Goal: Task Accomplishment & Management: Use online tool/utility

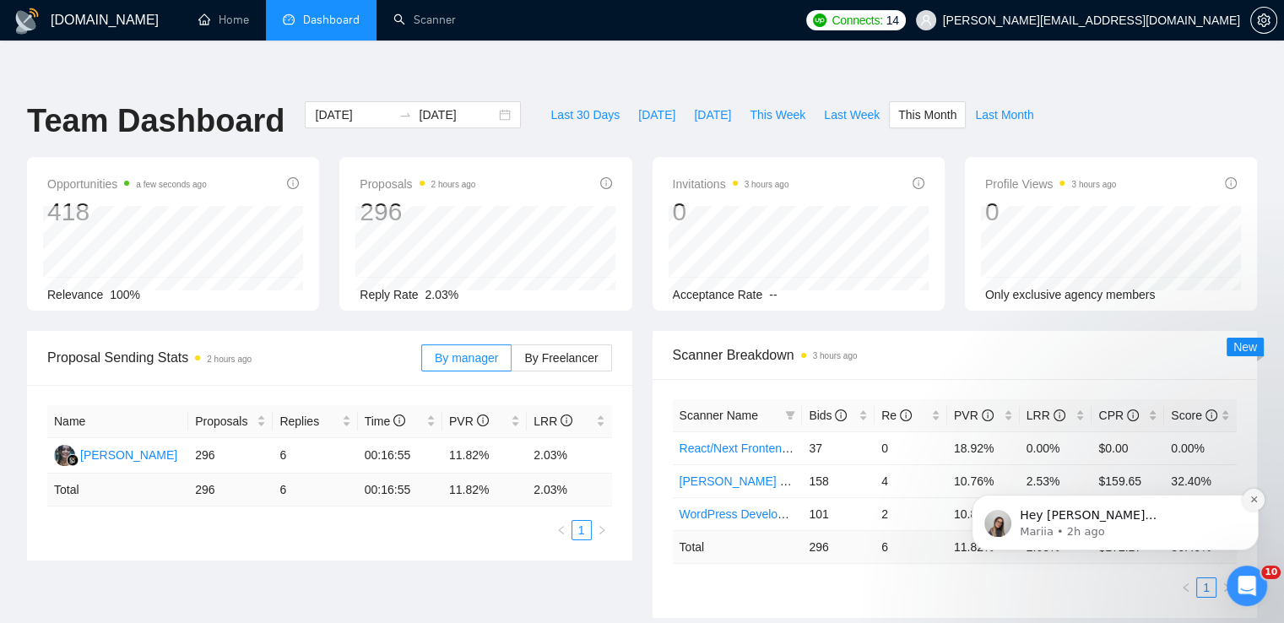
click at [1258, 495] on icon "Dismiss notification" at bounding box center [1253, 499] width 9 height 9
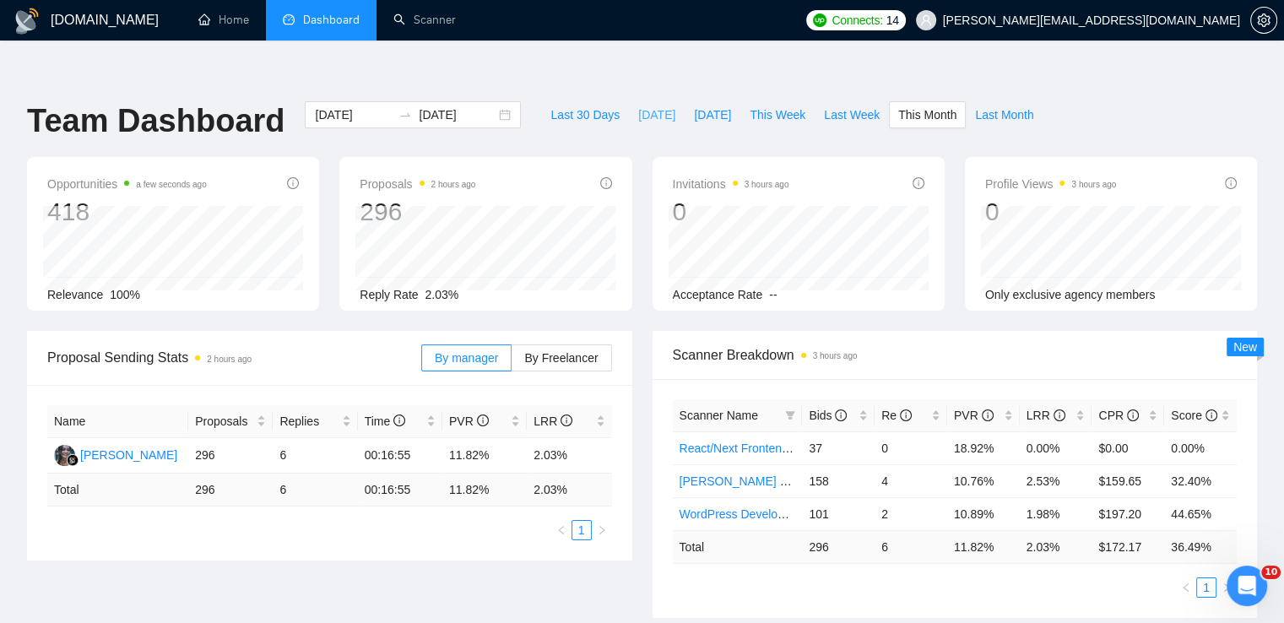
click at [641, 106] on span "[DATE]" at bounding box center [656, 115] width 37 height 19
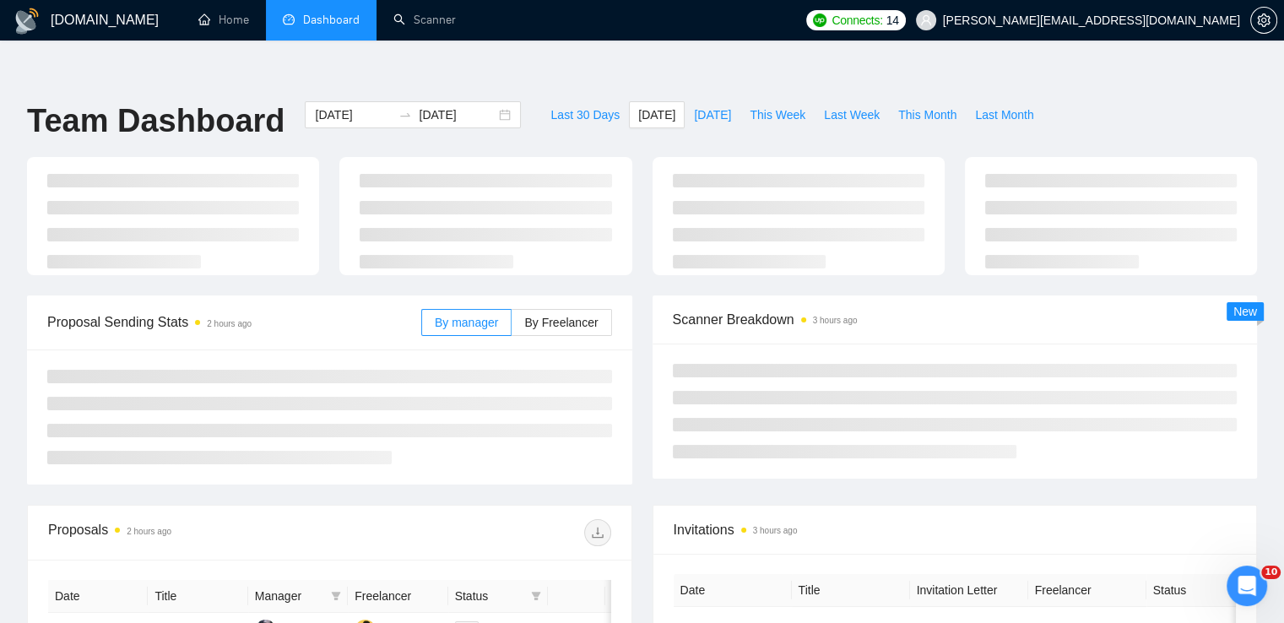
type input "[DATE]"
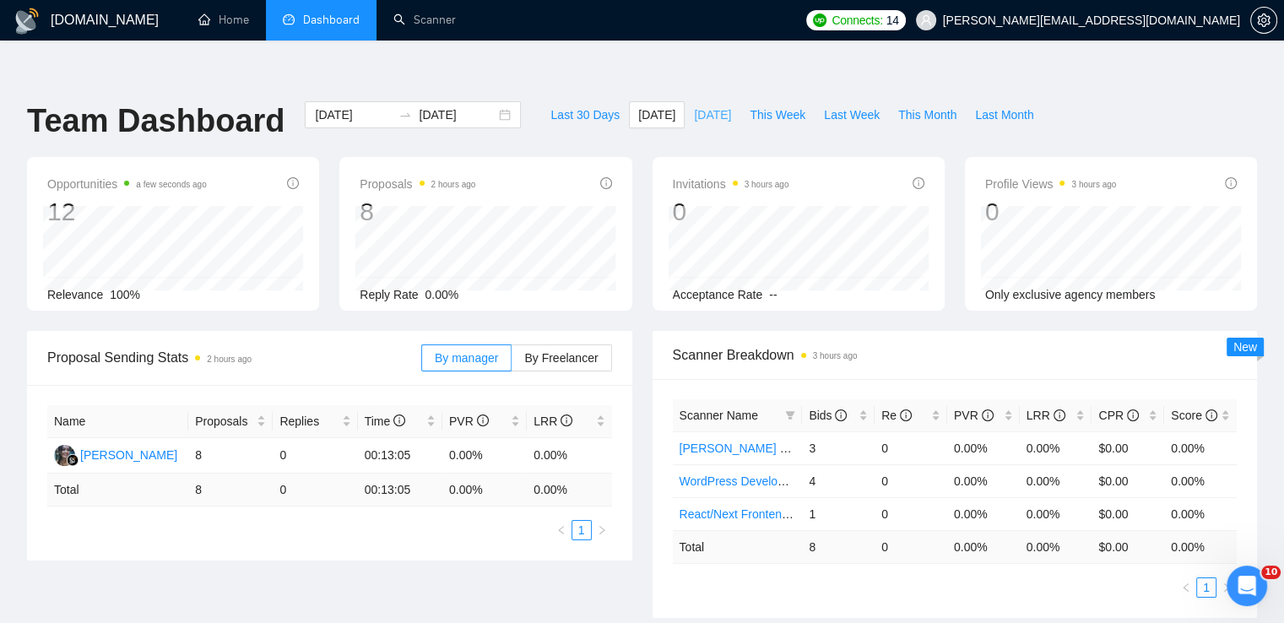
click at [694, 106] on span "[DATE]" at bounding box center [712, 115] width 37 height 19
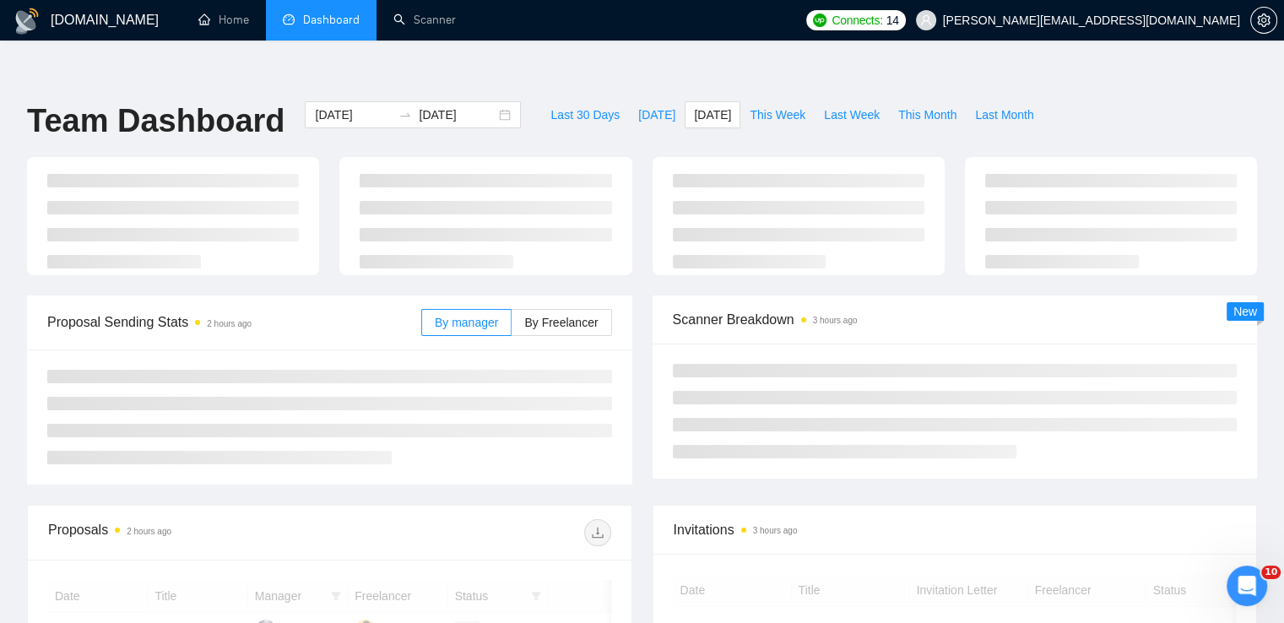
type input "[DATE]"
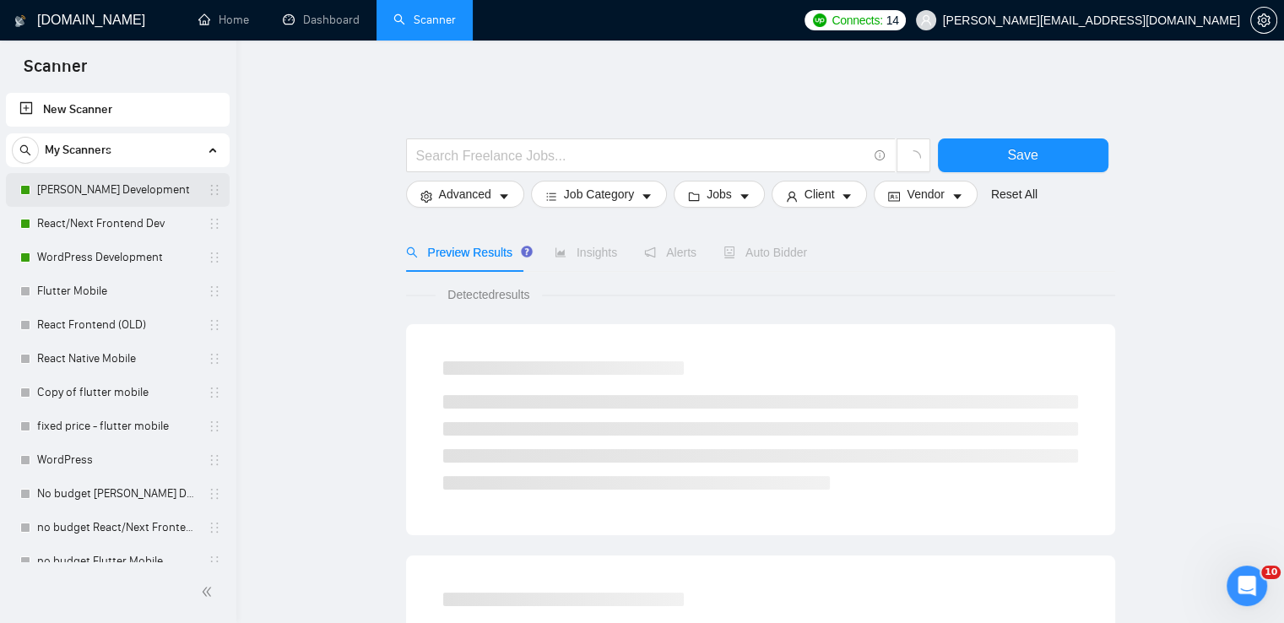
click at [98, 190] on link "[PERSON_NAME] Development" at bounding box center [117, 190] width 160 height 34
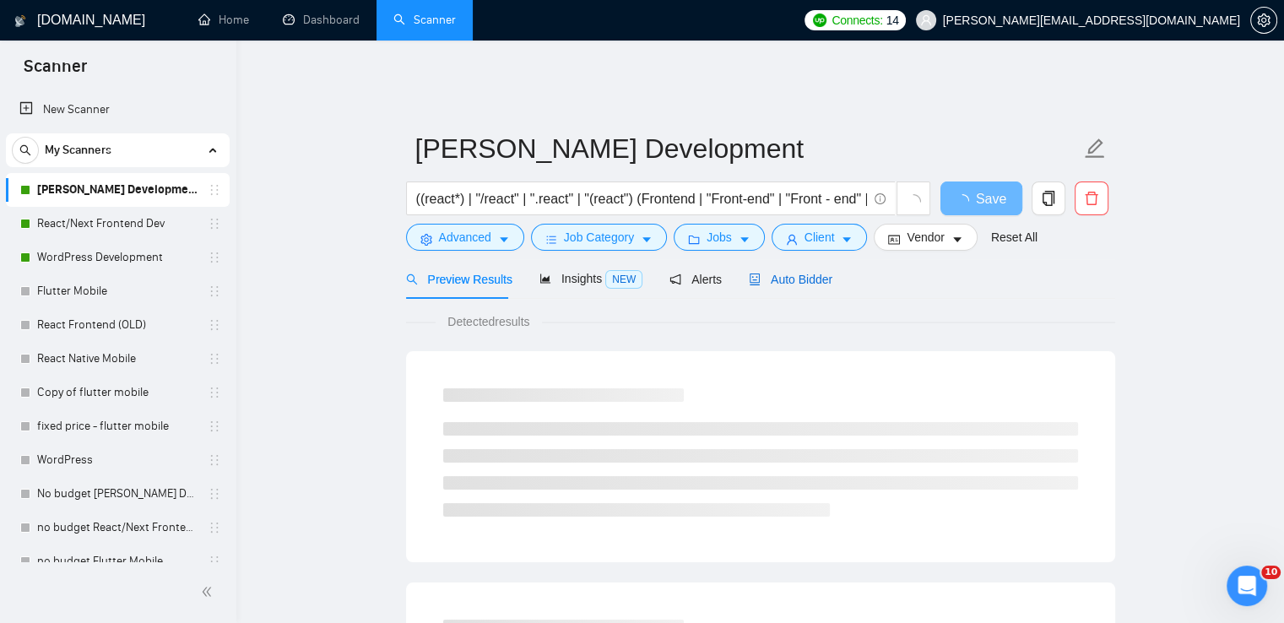
click at [797, 273] on span "Auto Bidder" at bounding box center [791, 280] width 84 height 14
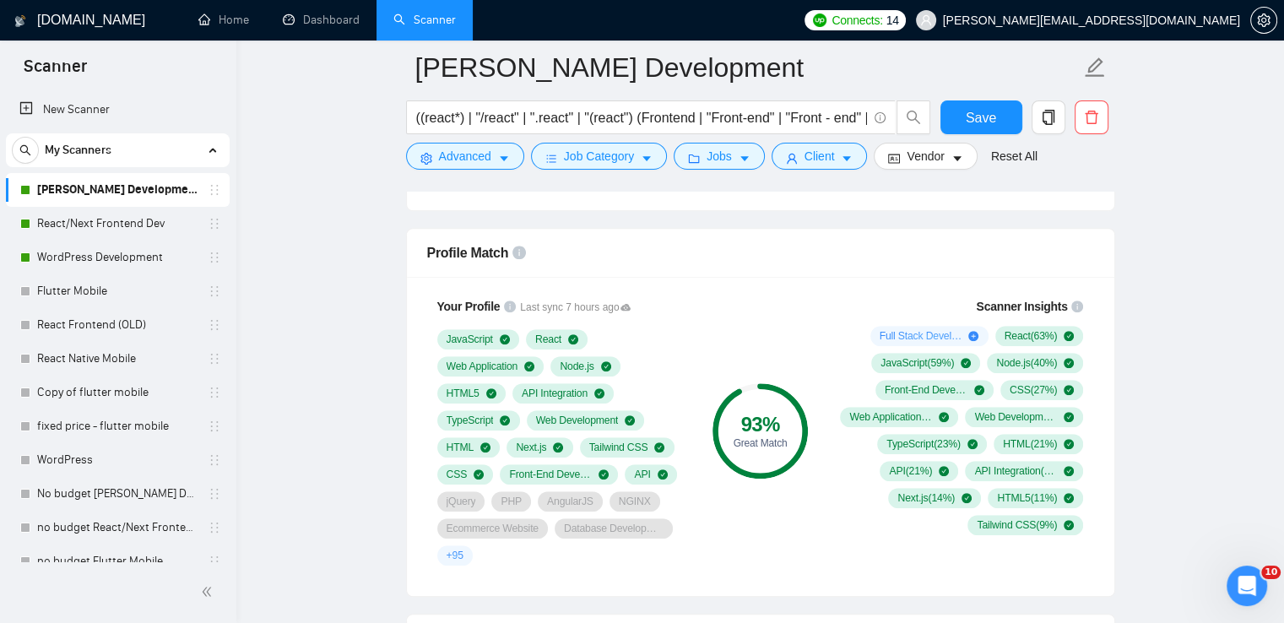
scroll to position [1097, 0]
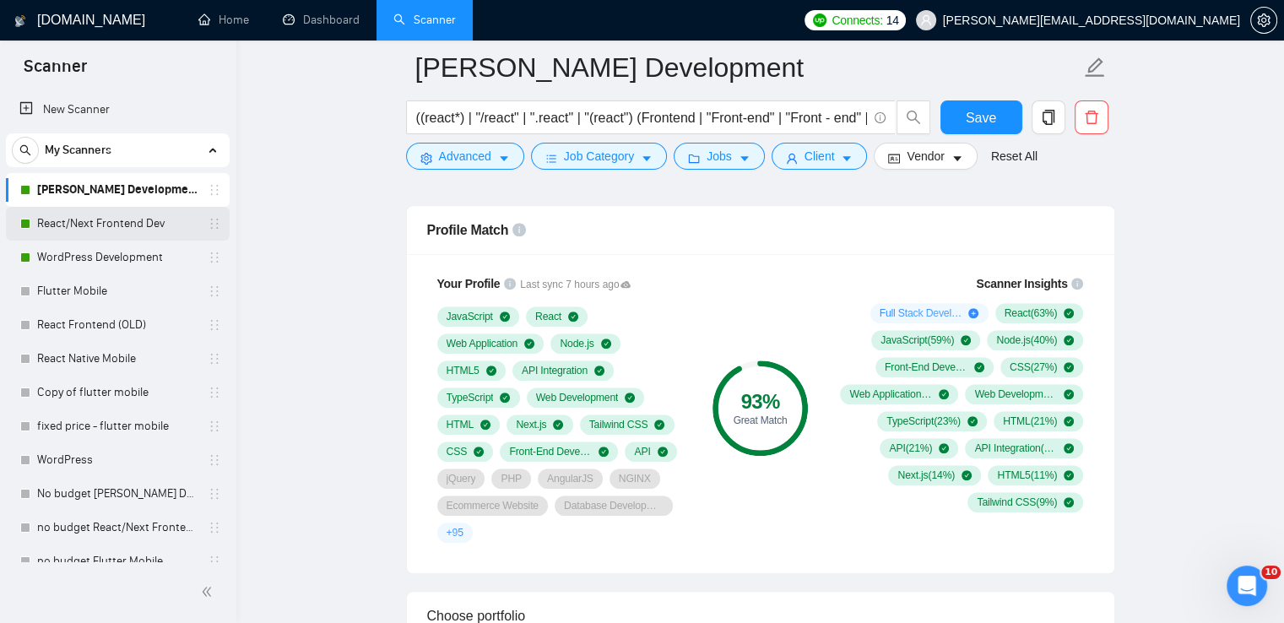
click at [147, 224] on link "React/Next Frontend Dev" at bounding box center [117, 224] width 160 height 34
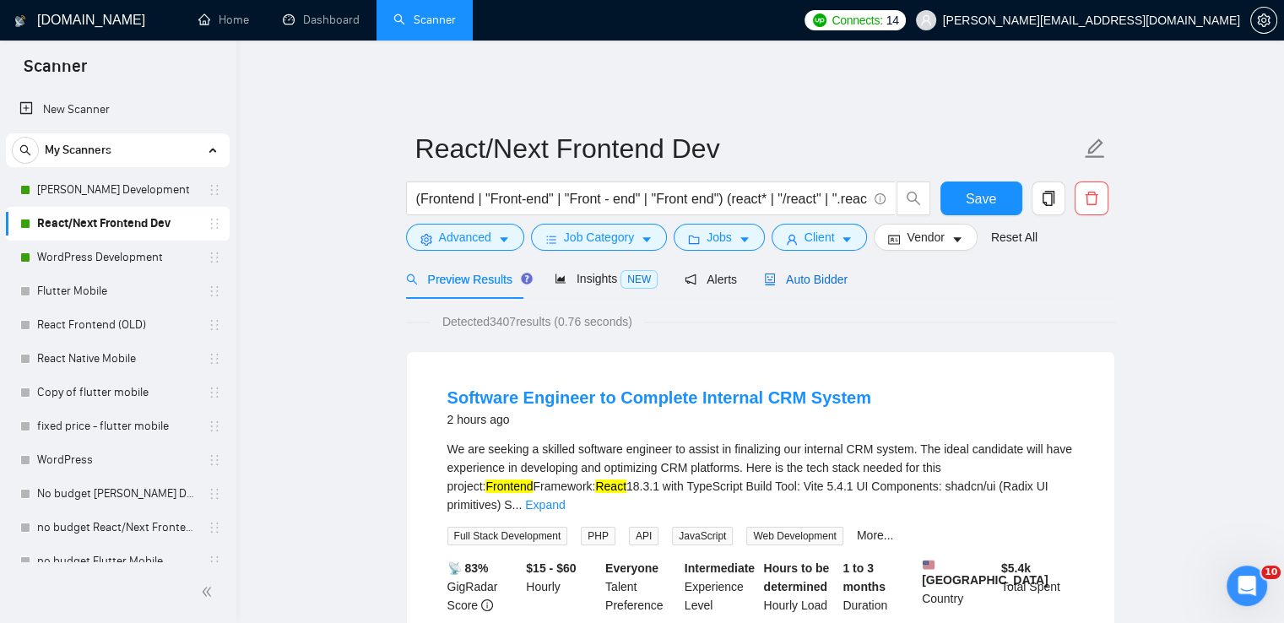
click at [834, 273] on span "Auto Bidder" at bounding box center [806, 280] width 84 height 14
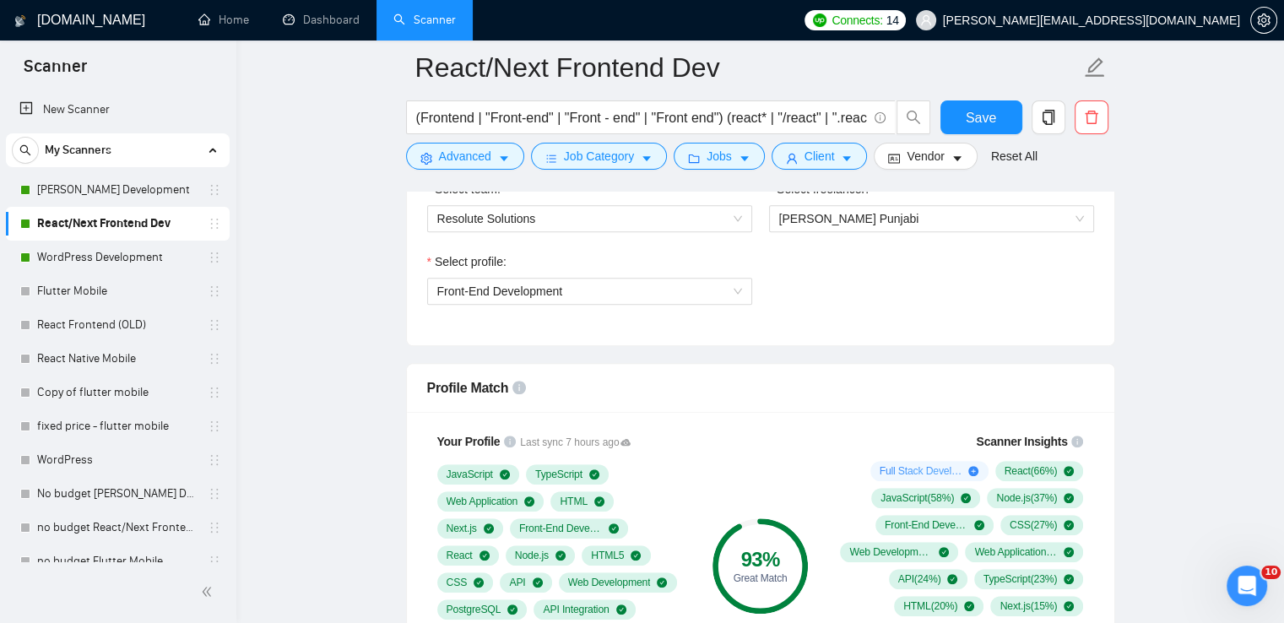
scroll to position [1097, 0]
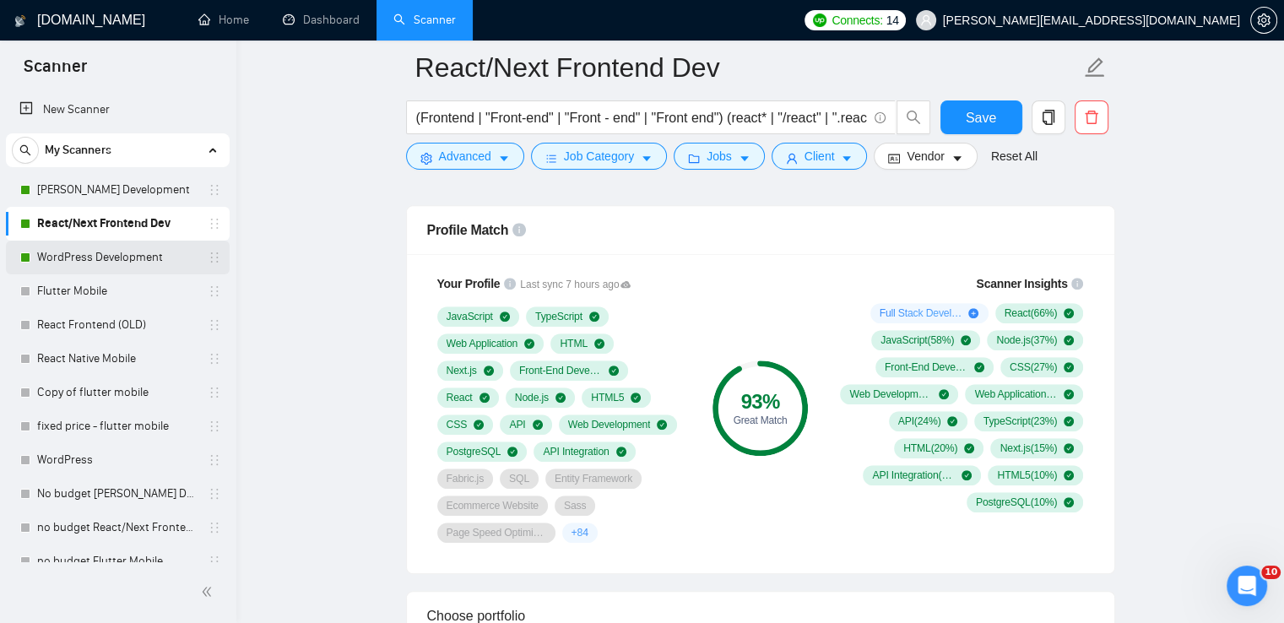
click at [100, 252] on link "WordPress Development" at bounding box center [117, 258] width 160 height 34
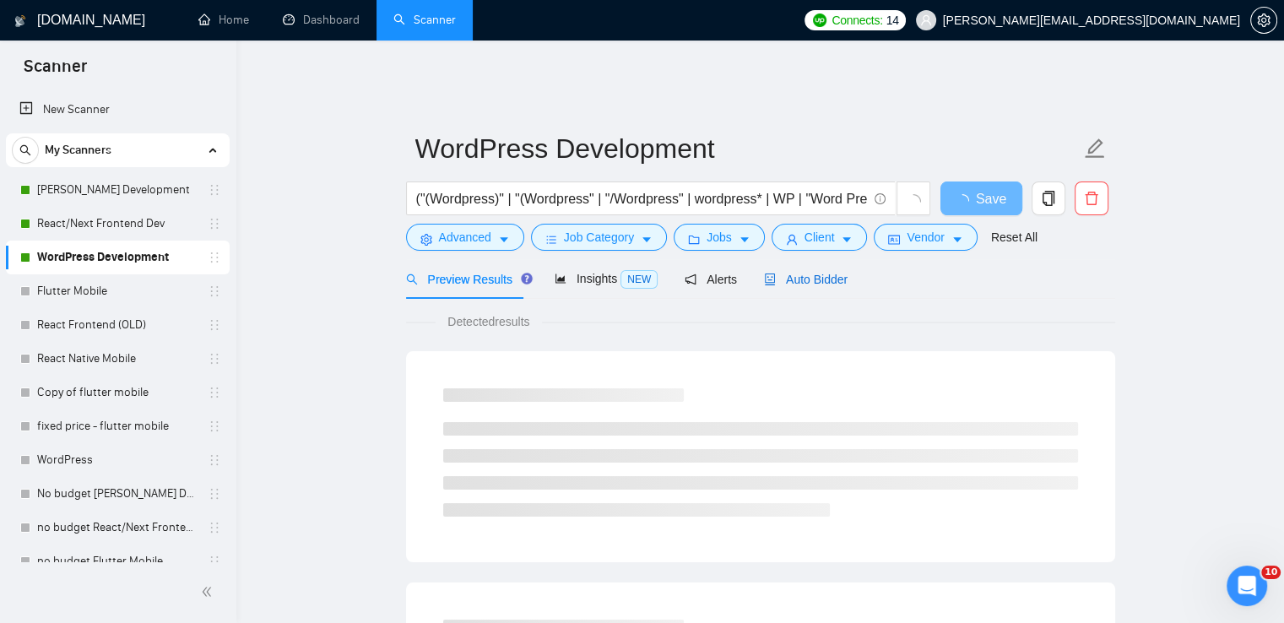
click at [807, 273] on span "Auto Bidder" at bounding box center [806, 280] width 84 height 14
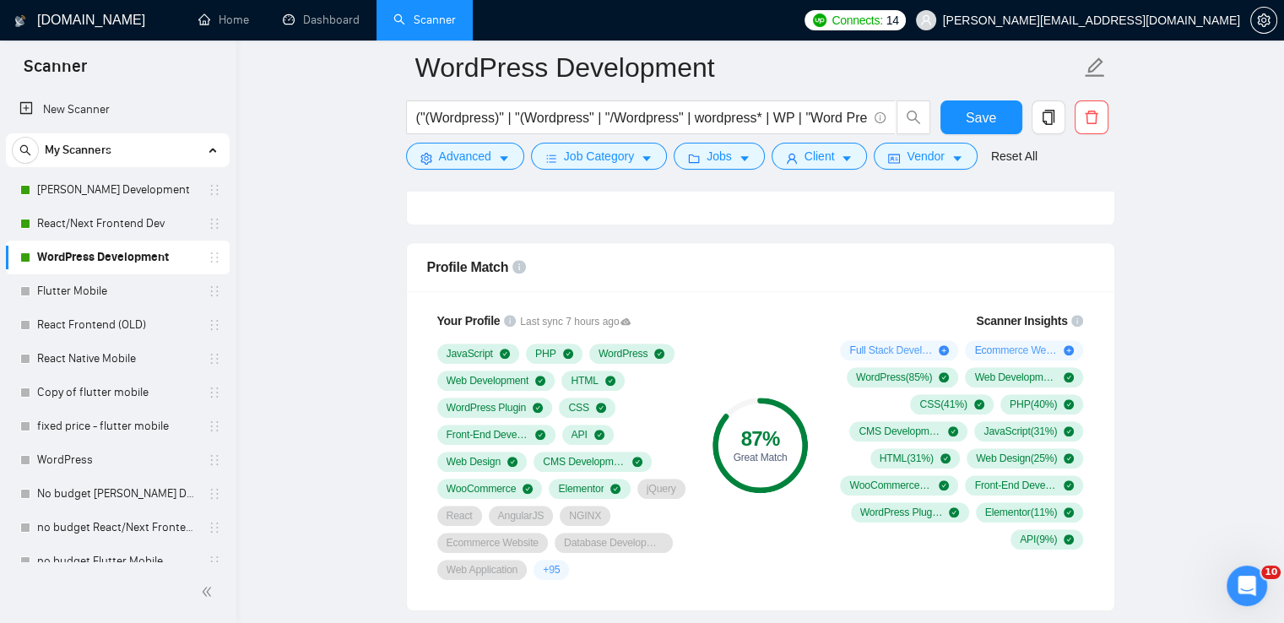
scroll to position [1013, 0]
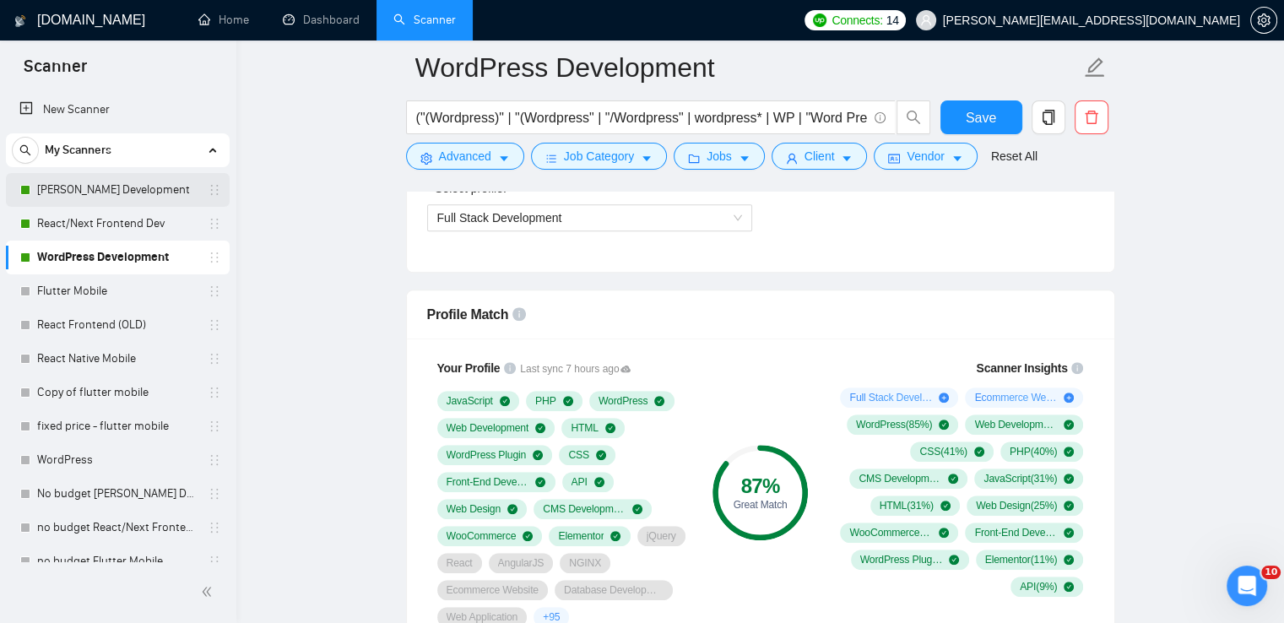
click at [91, 193] on link "[PERSON_NAME] Development" at bounding box center [117, 190] width 160 height 34
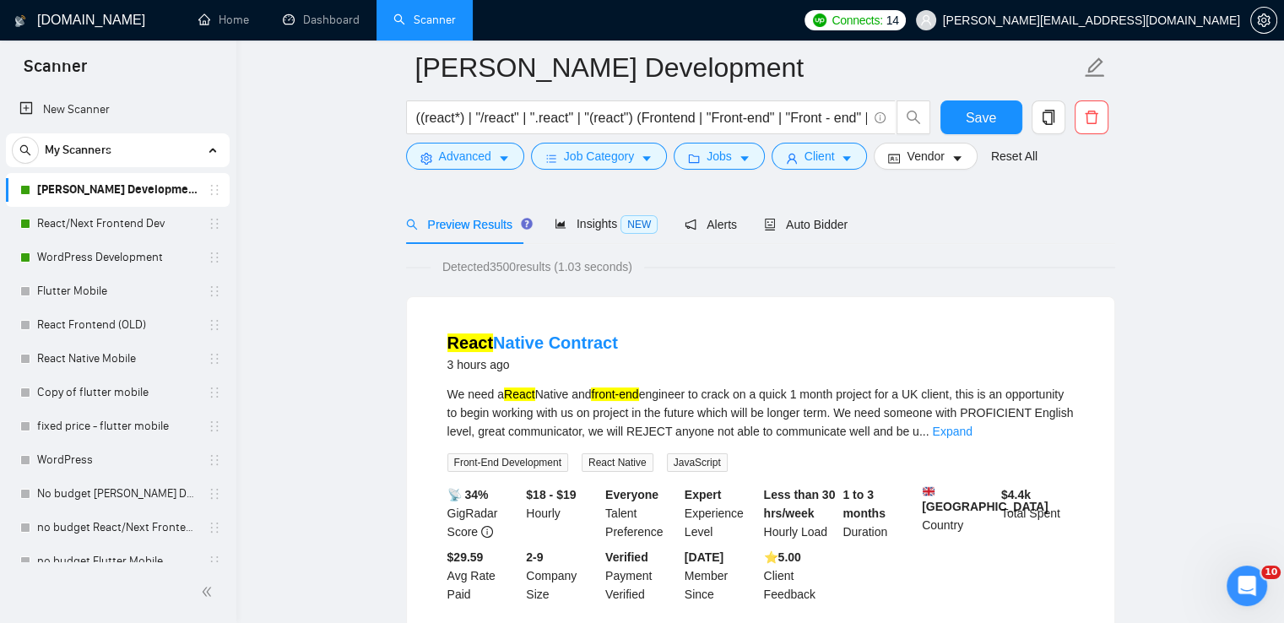
scroll to position [84, 0]
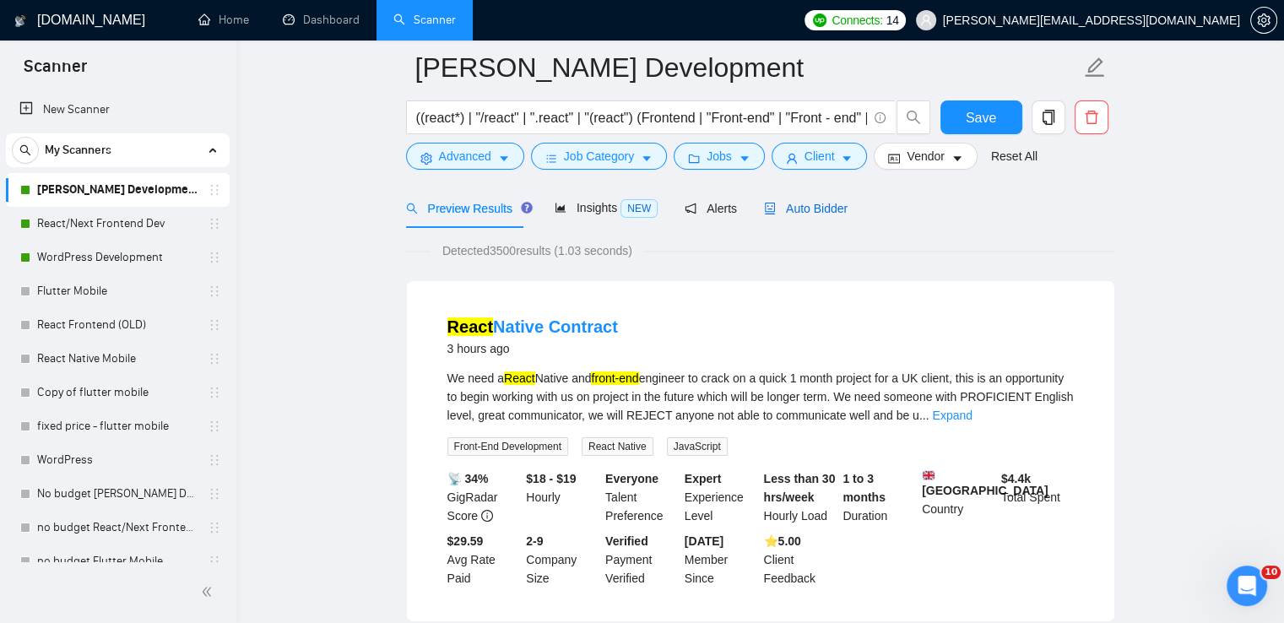
click at [816, 203] on span "Auto Bidder" at bounding box center [806, 209] width 84 height 14
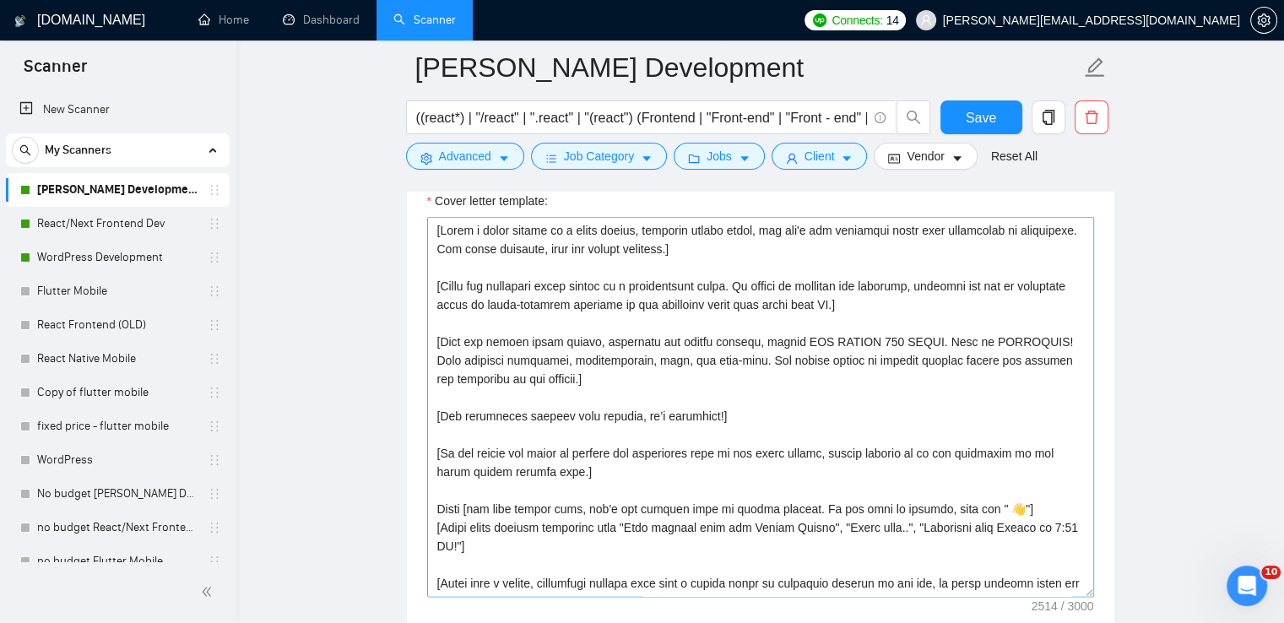
scroll to position [1857, 0]
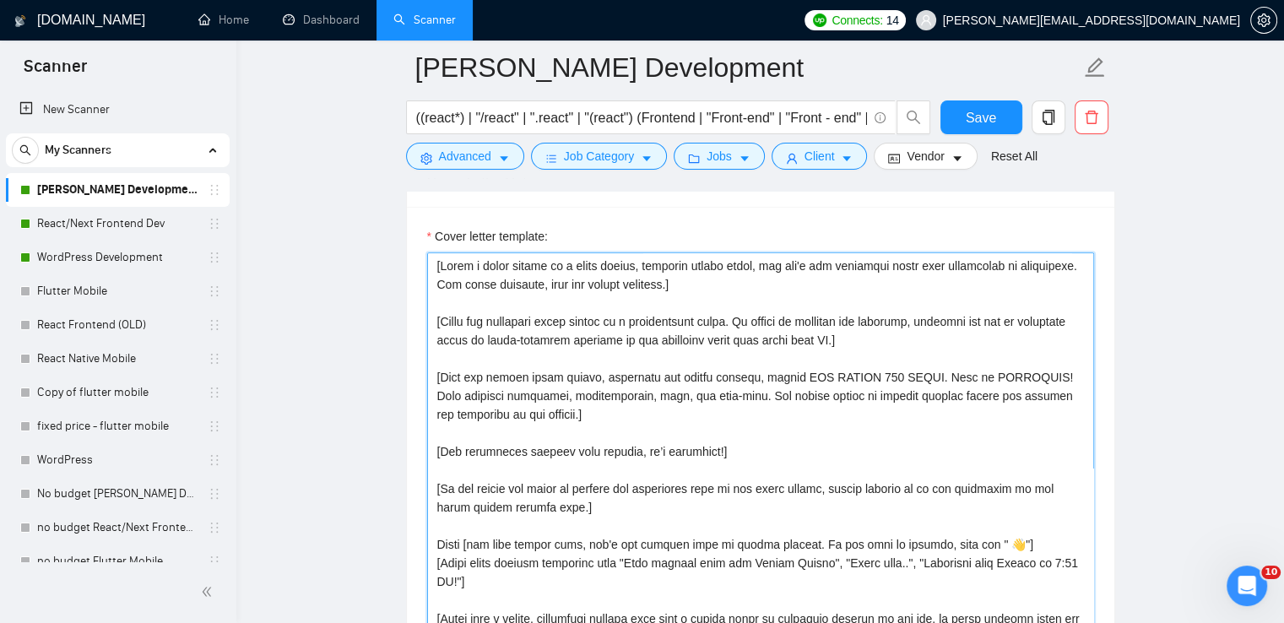
click at [592, 318] on textarea "Cover letter template:" at bounding box center [760, 442] width 667 height 380
click at [560, 273] on textarea "Cover letter template:" at bounding box center [760, 442] width 667 height 380
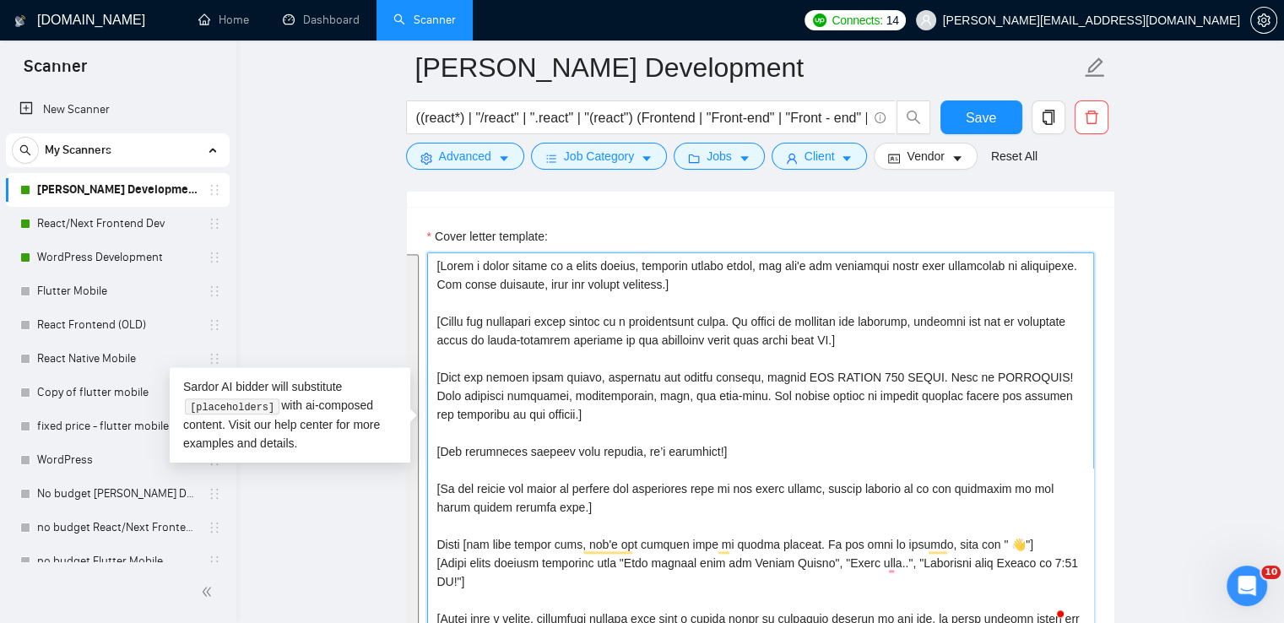
click at [687, 357] on textarea "Cover letter template:" at bounding box center [760, 442] width 667 height 380
click at [773, 342] on textarea "Cover letter template:" at bounding box center [760, 442] width 667 height 380
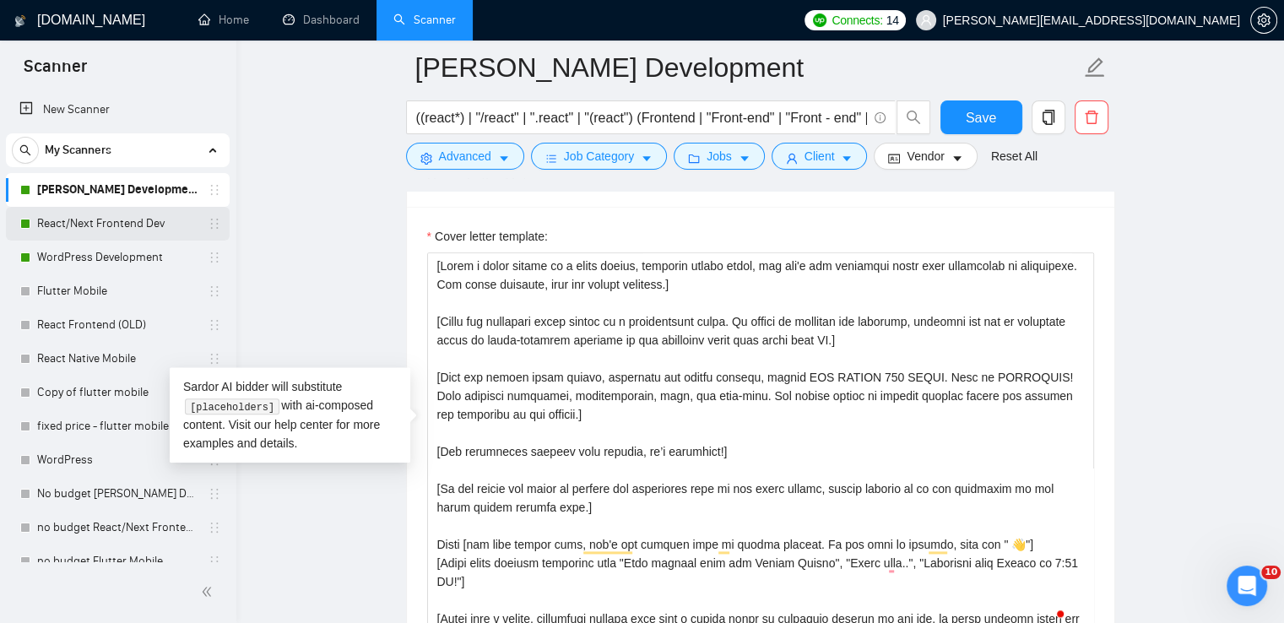
click at [87, 225] on link "React/Next Frontend Dev" at bounding box center [117, 224] width 160 height 34
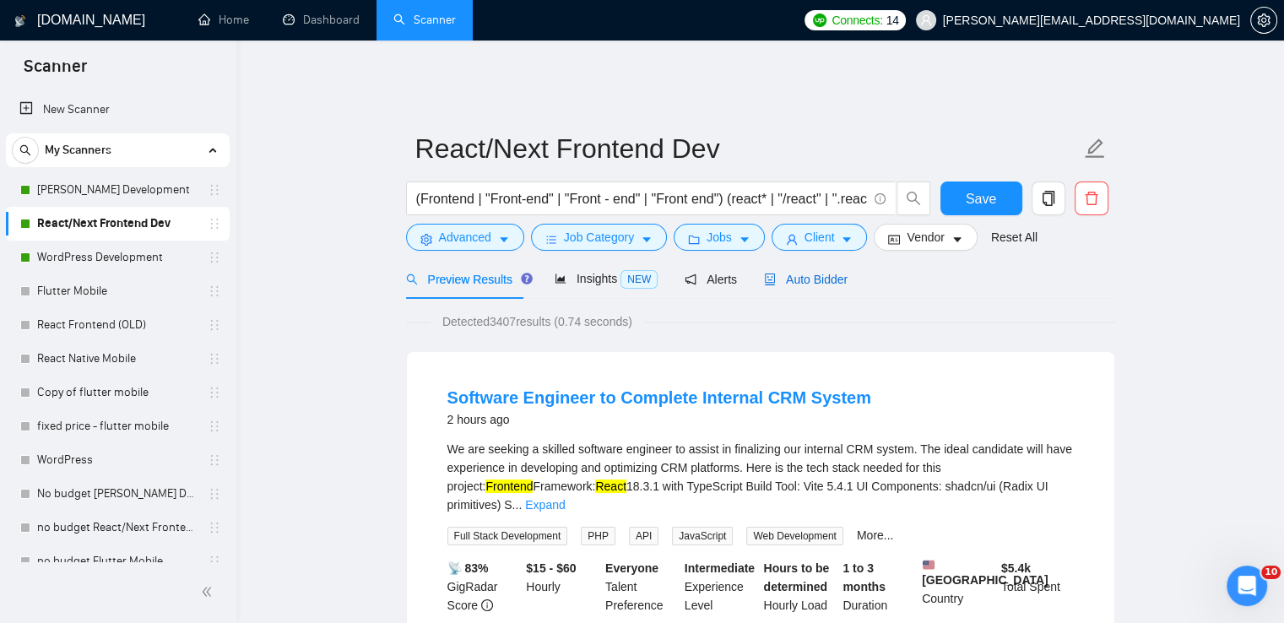
click at [824, 273] on span "Auto Bidder" at bounding box center [806, 280] width 84 height 14
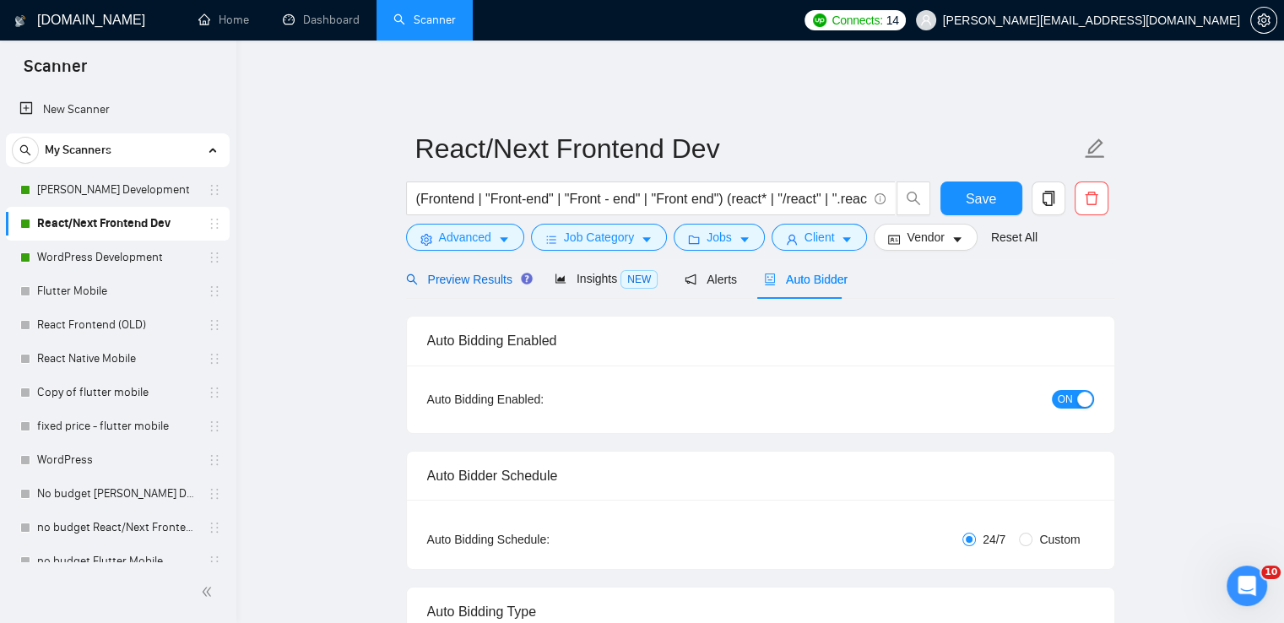
click at [470, 273] on span "Preview Results" at bounding box center [467, 280] width 122 height 14
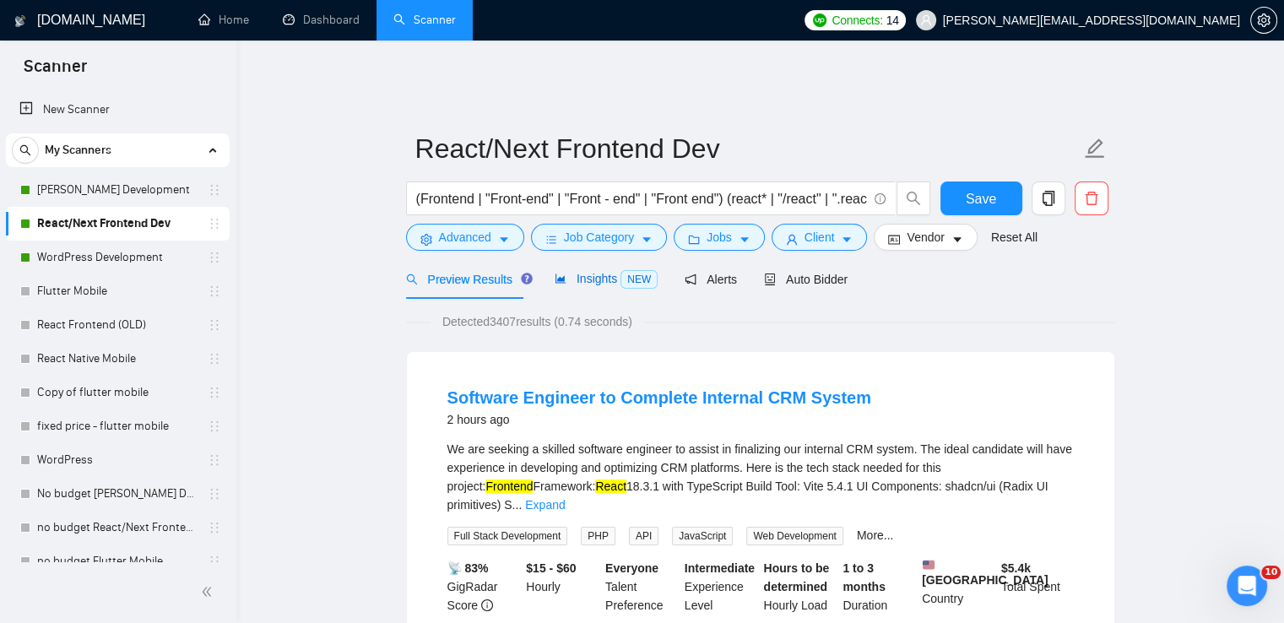
click at [601, 272] on span "Insights NEW" at bounding box center [606, 279] width 103 height 14
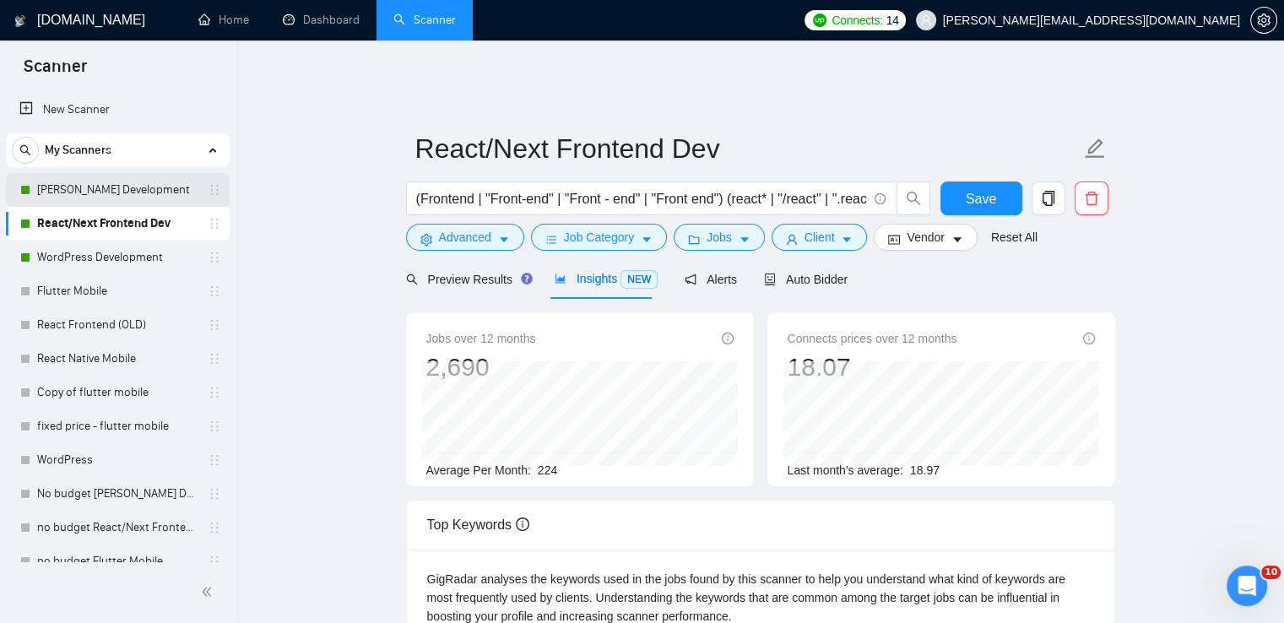
click at [117, 178] on link "[PERSON_NAME] Development" at bounding box center [117, 190] width 160 height 34
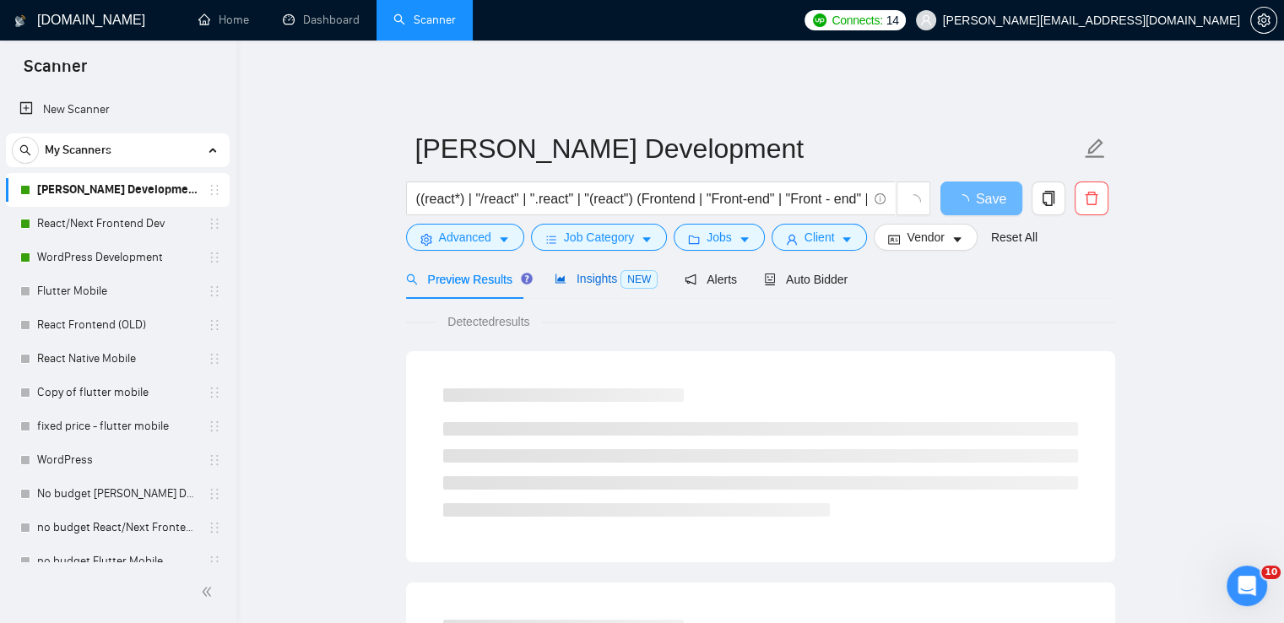
click at [584, 272] on span "Insights NEW" at bounding box center [606, 279] width 103 height 14
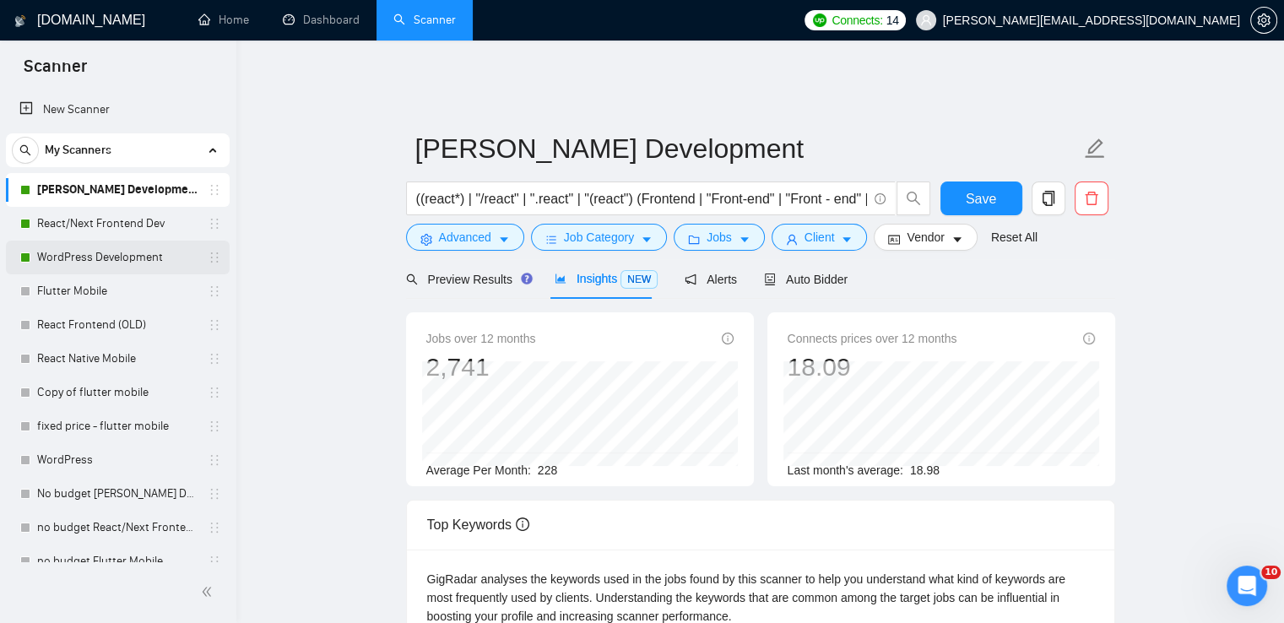
click at [81, 246] on link "WordPress Development" at bounding box center [117, 258] width 160 height 34
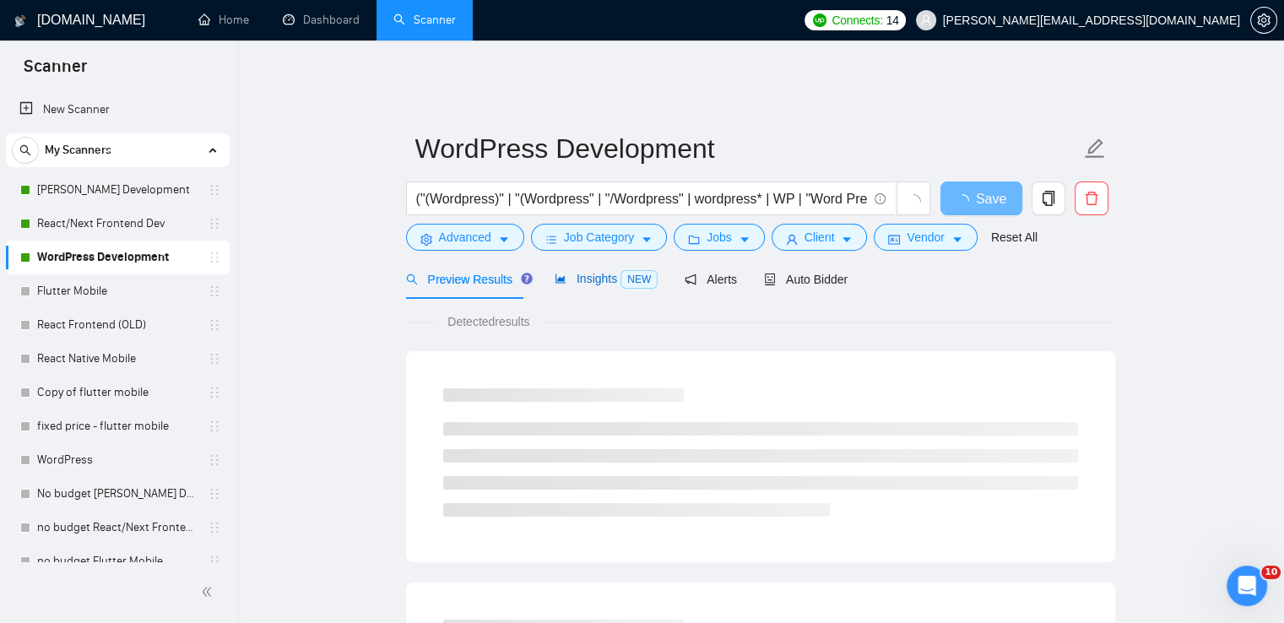
click at [597, 272] on span "Insights NEW" at bounding box center [606, 279] width 103 height 14
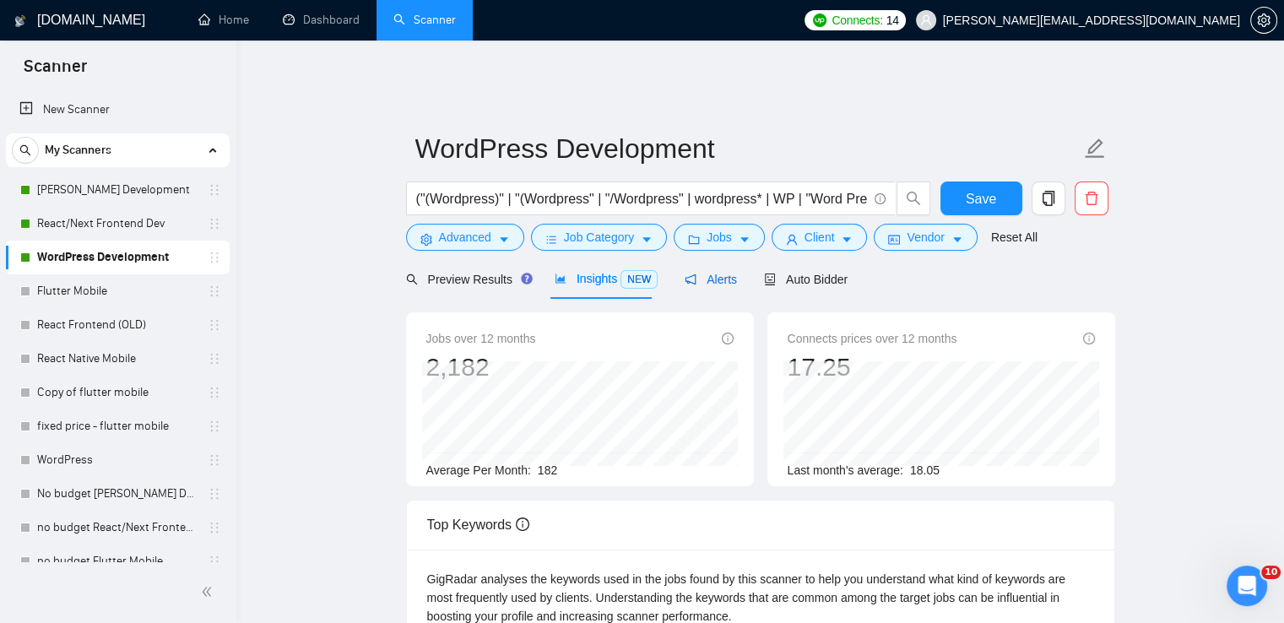
click at [708, 273] on span "Alerts" at bounding box center [711, 280] width 52 height 14
